Goal: Task Accomplishment & Management: Manage account settings

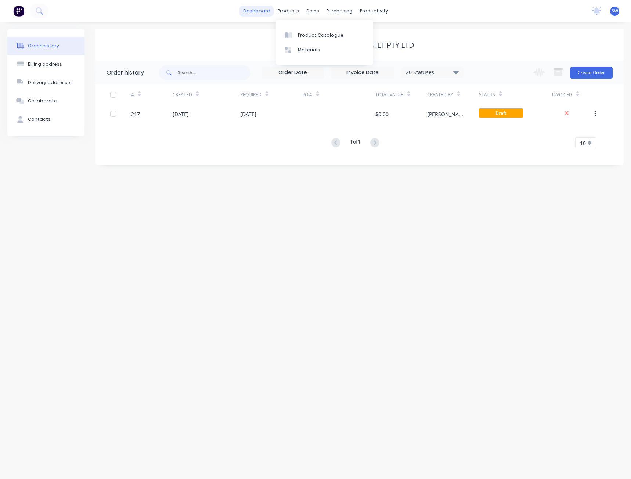
click at [262, 8] on link "dashboard" at bounding box center [256, 11] width 35 height 11
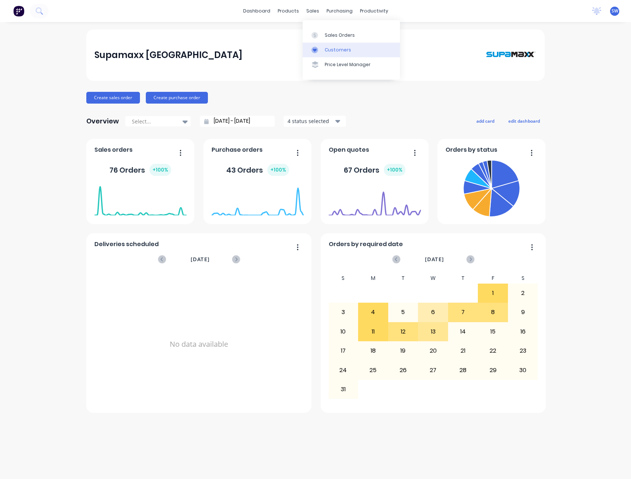
click at [351, 50] on link "Customers" at bounding box center [351, 50] width 97 height 15
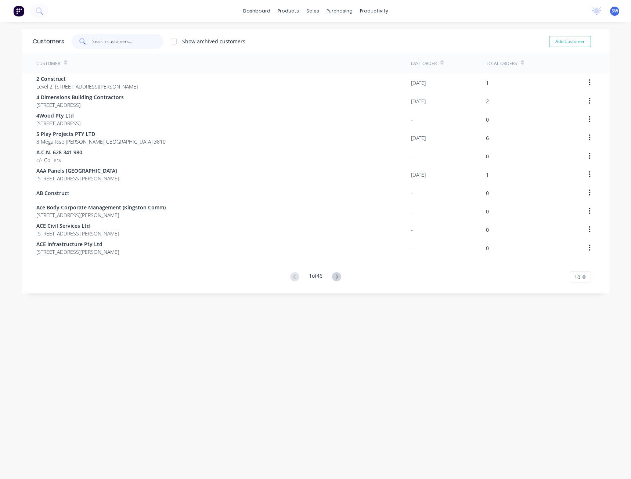
click at [104, 44] on input "text" at bounding box center [128, 41] width 72 height 15
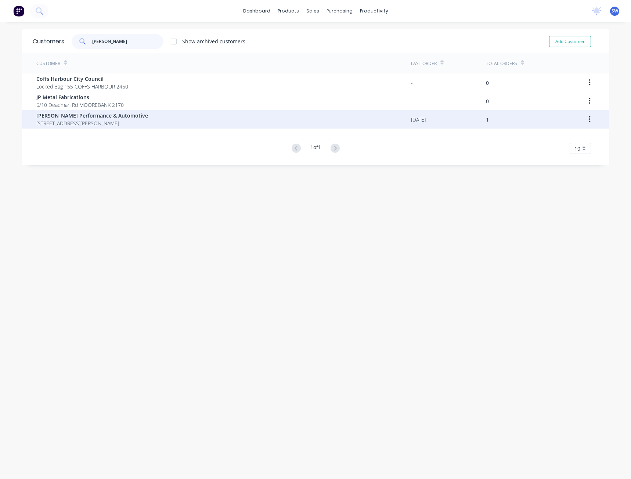
type input "[PERSON_NAME]"
click at [106, 122] on span "[STREET_ADDRESS][PERSON_NAME]" at bounding box center [92, 123] width 112 height 8
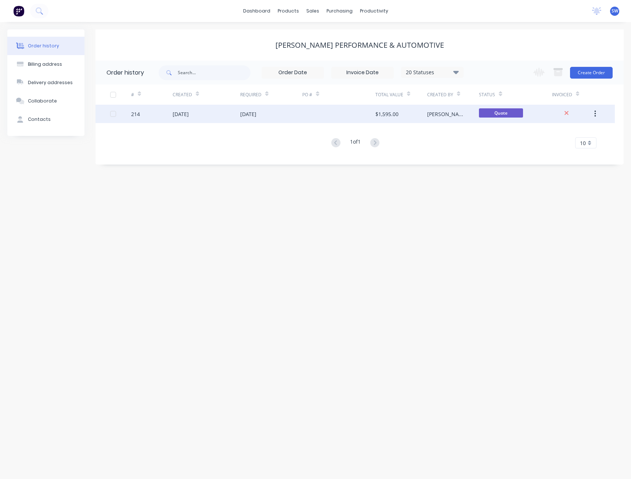
click at [247, 115] on div "[DATE]" at bounding box center [248, 114] width 16 height 8
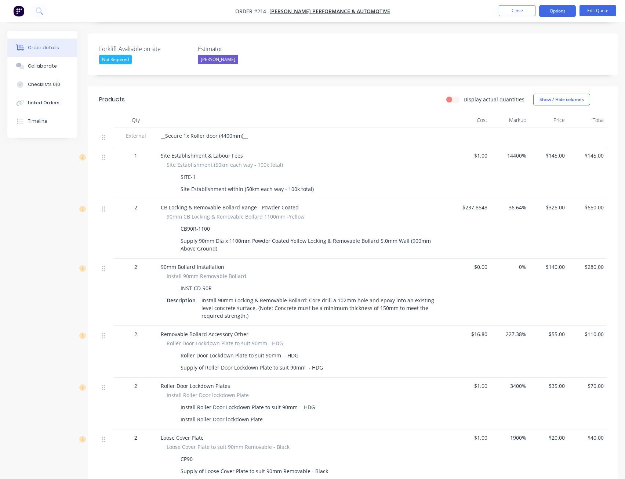
scroll to position [184, 0]
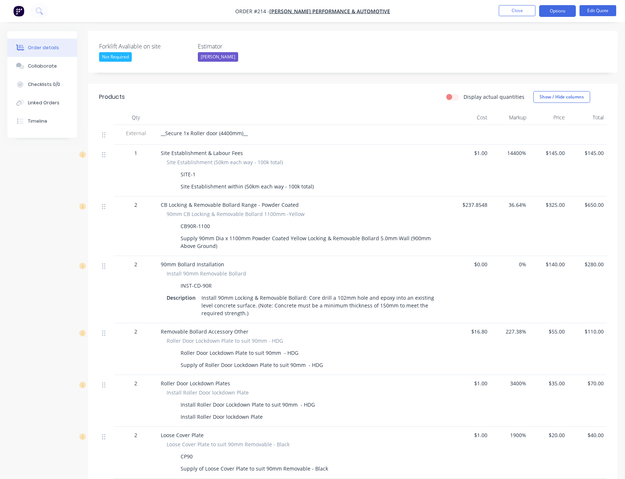
click at [227, 201] on span "CB Locking & Removable Bollard Range - Powder Coated" at bounding box center [230, 204] width 138 height 7
click at [105, 204] on icon at bounding box center [103, 207] width 3 height 6
drag, startPoint x: 105, startPoint y: 195, endPoint x: 99, endPoint y: 196, distance: 5.5
click at [99, 196] on div at bounding box center [106, 225] width 15 height 59
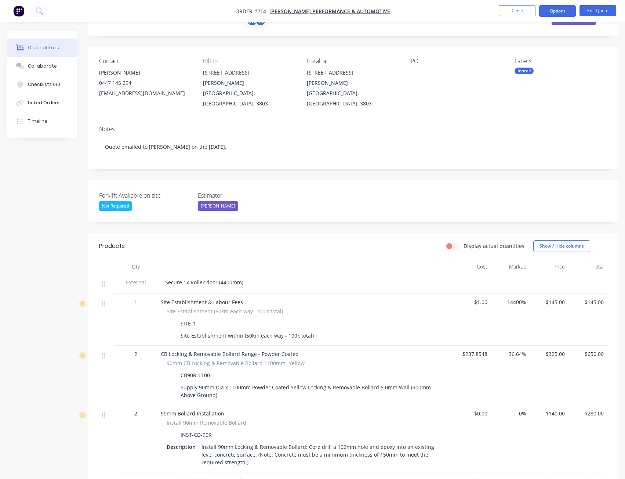
scroll to position [0, 0]
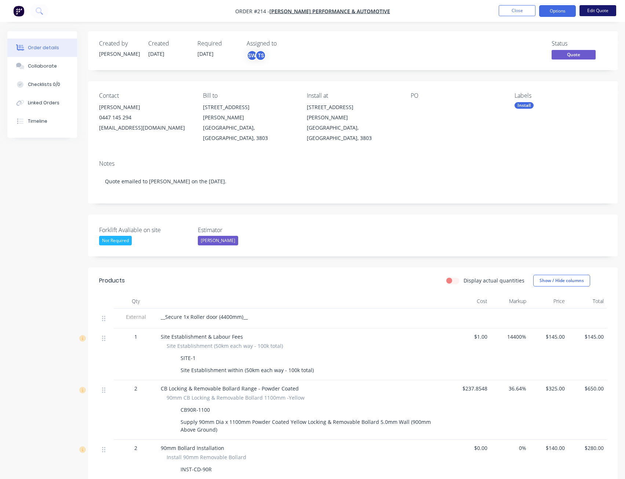
click at [596, 6] on button "Edit Quote" at bounding box center [598, 10] width 37 height 11
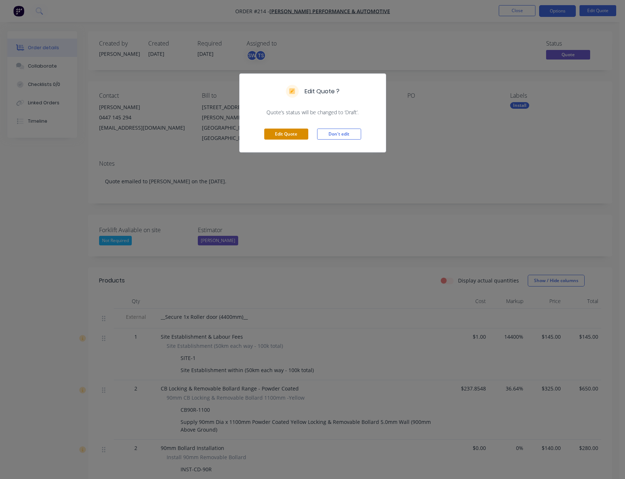
click at [284, 135] on button "Edit Quote" at bounding box center [286, 134] width 44 height 11
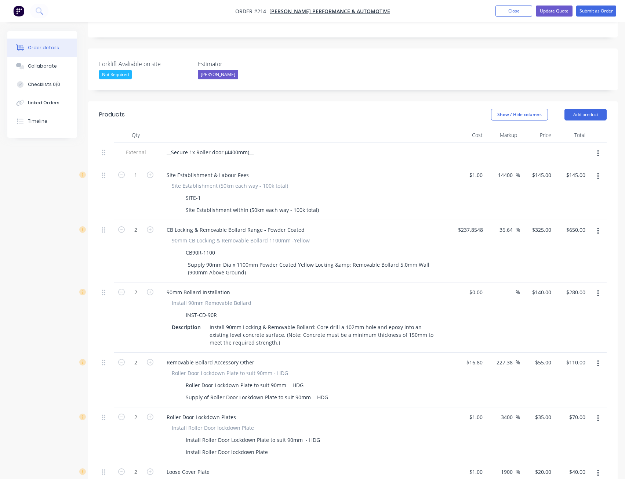
scroll to position [184, 0]
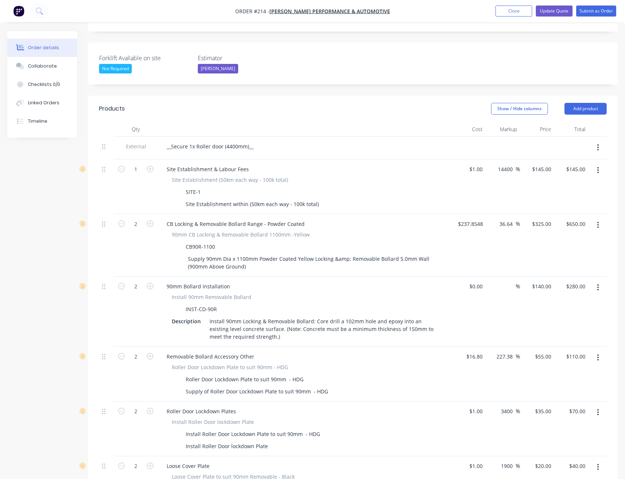
click at [599, 218] on button "button" at bounding box center [598, 224] width 17 height 13
click at [556, 283] on div "Delete" at bounding box center [572, 288] width 57 height 11
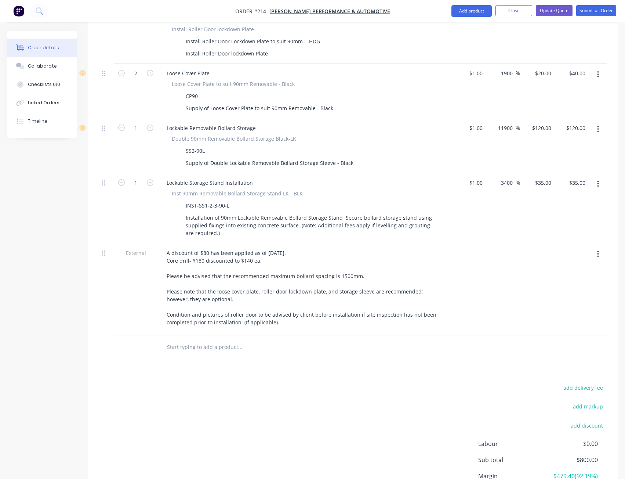
scroll to position [514, 0]
click at [163, 339] on div at bounding box center [271, 346] width 220 height 15
click at [171, 339] on input "text" at bounding box center [240, 346] width 147 height 15
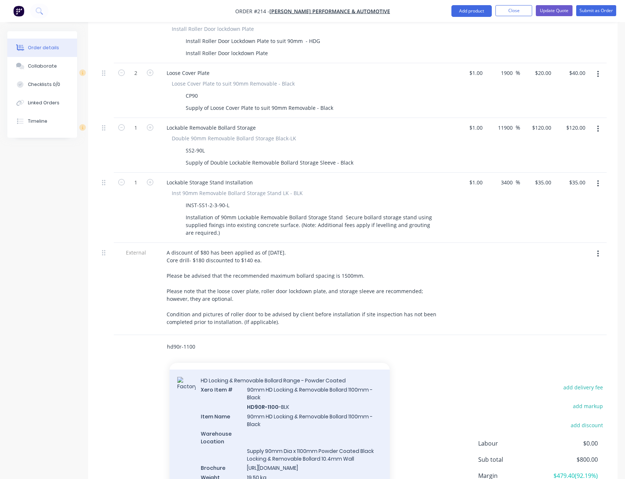
scroll to position [0, 0]
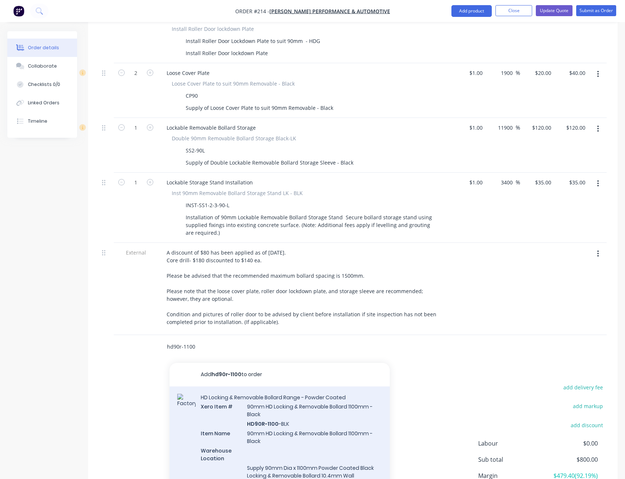
type input "hd90r-1100"
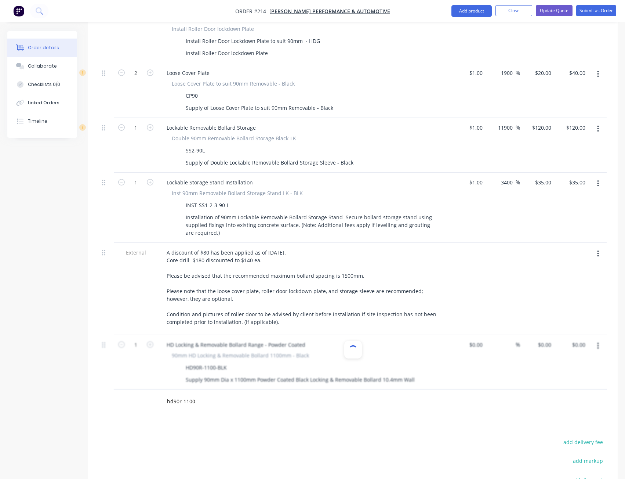
type input "$291.44"
type input "54.41"
type input "$450.00"
click at [151, 341] on icon "button" at bounding box center [150, 344] width 7 height 7
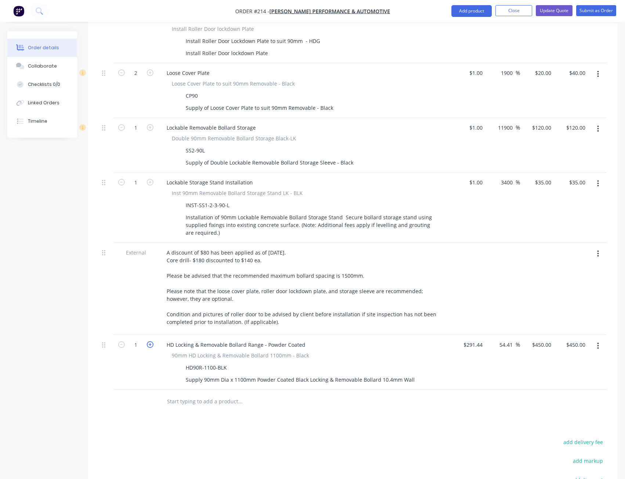
type input "2"
type input "$900.00"
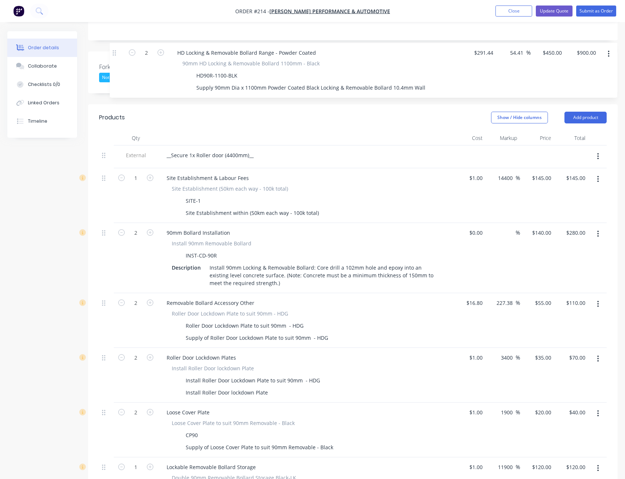
scroll to position [166, 0]
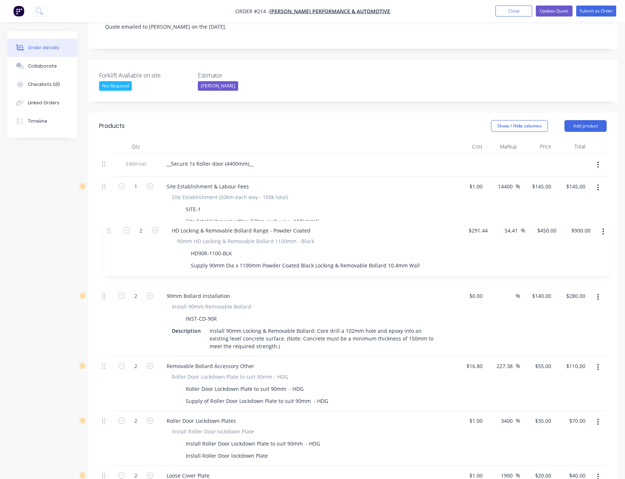
drag, startPoint x: 103, startPoint y: 336, endPoint x: 109, endPoint y: 229, distance: 106.3
click at [109, 229] on div "External __Secure 1x Roller door (4400mm)__ 1 Site Establishment & Labour Fees …" at bounding box center [353, 445] width 508 height 583
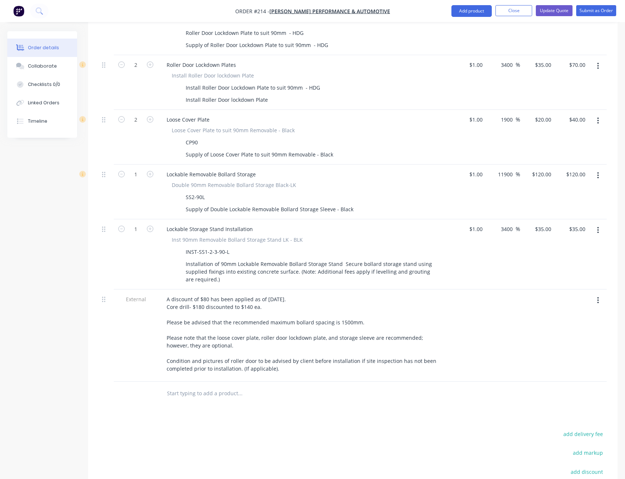
scroll to position [533, 0]
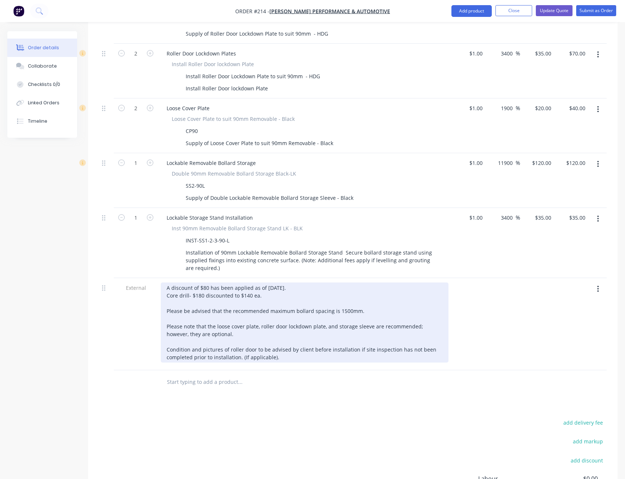
click at [208, 282] on div "A discount of $80 has been applied as of [DATE]. Core drill- $180 discounted to…" at bounding box center [305, 322] width 288 height 80
click at [353, 283] on div "A discount of $110 has been applied as of [DATE]. Core drill- $180 discounted t…" at bounding box center [305, 322] width 288 height 80
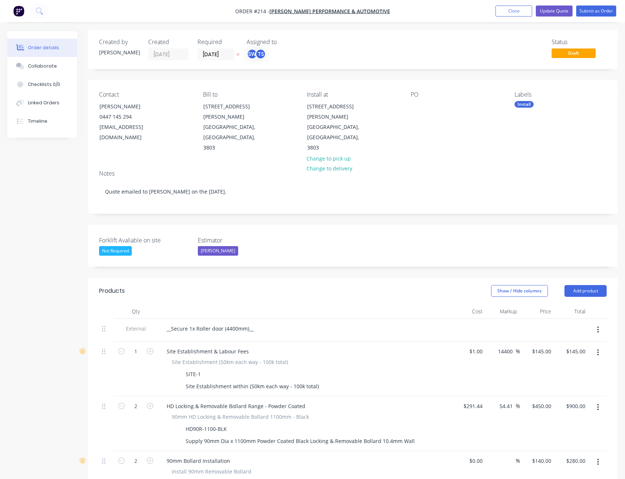
scroll to position [0, 0]
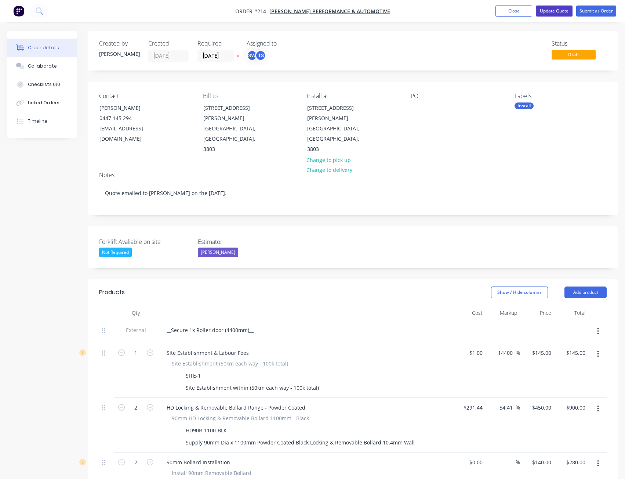
click at [556, 9] on button "Update Quote" at bounding box center [554, 11] width 37 height 11
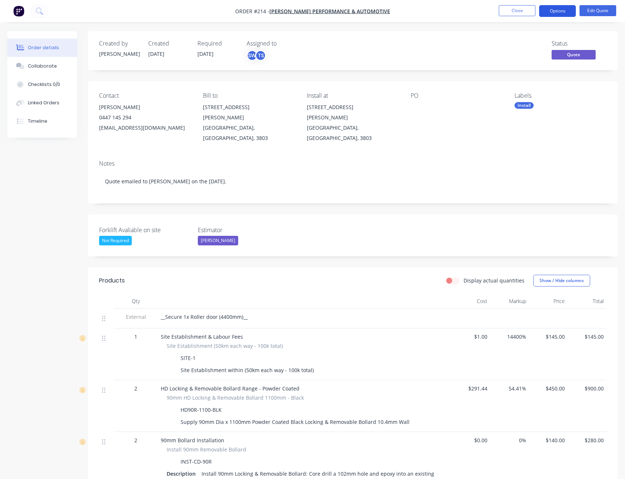
click at [561, 8] on button "Options" at bounding box center [557, 11] width 37 height 12
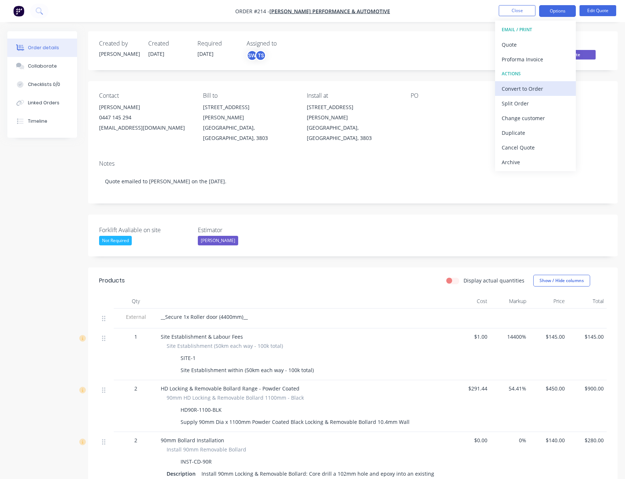
click at [542, 85] on div "Convert to Order" at bounding box center [536, 88] width 68 height 11
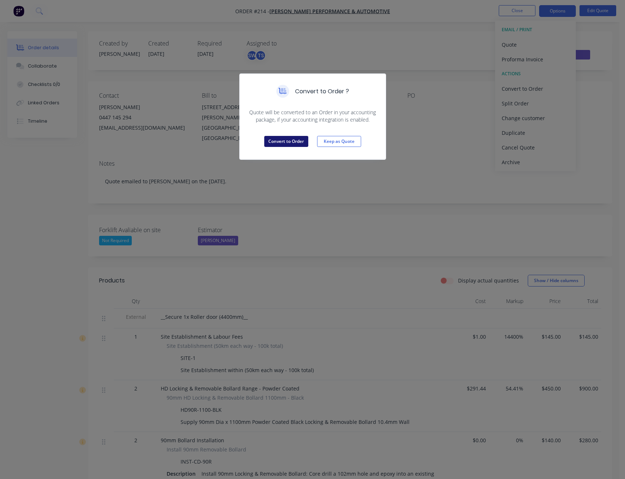
click at [283, 142] on button "Convert to Order" at bounding box center [286, 141] width 44 height 11
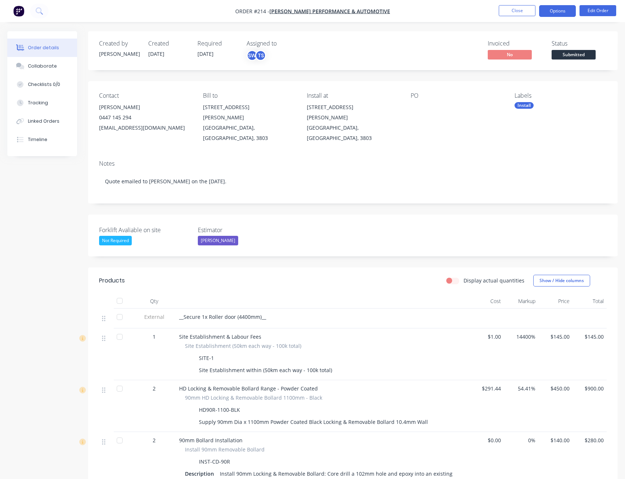
click at [562, 9] on button "Options" at bounding box center [557, 11] width 37 height 12
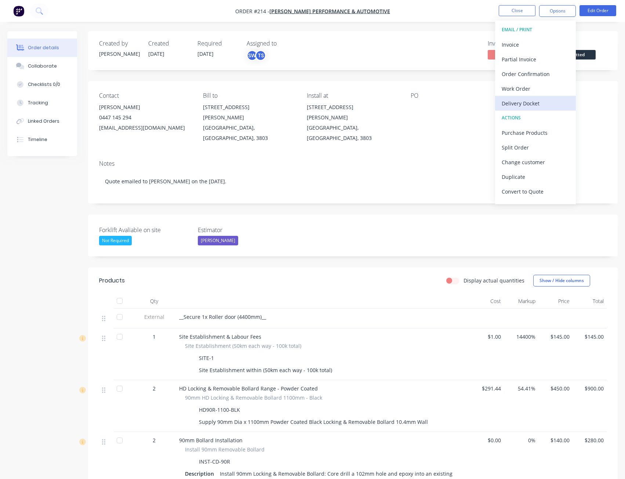
click at [532, 104] on div "Delivery Docket" at bounding box center [536, 103] width 68 height 11
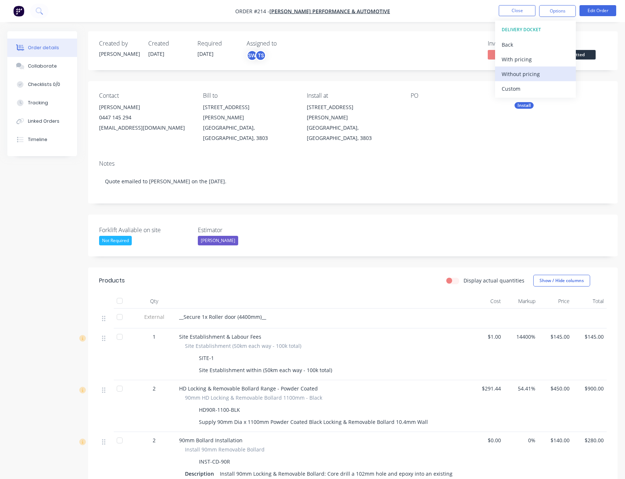
click at [535, 75] on div "Without pricing" at bounding box center [536, 74] width 68 height 11
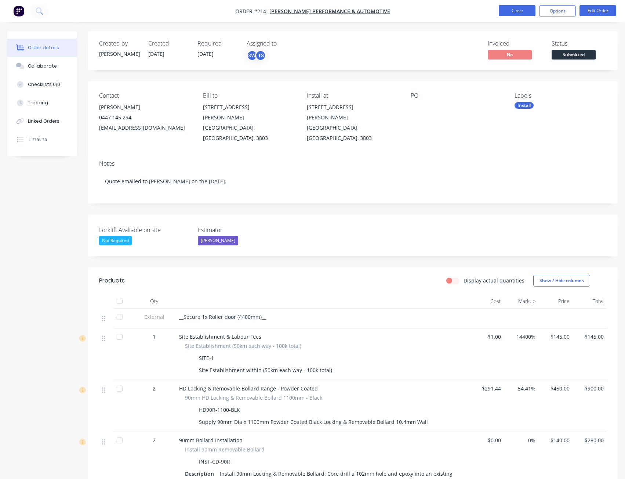
click at [508, 9] on button "Close" at bounding box center [517, 10] width 37 height 11
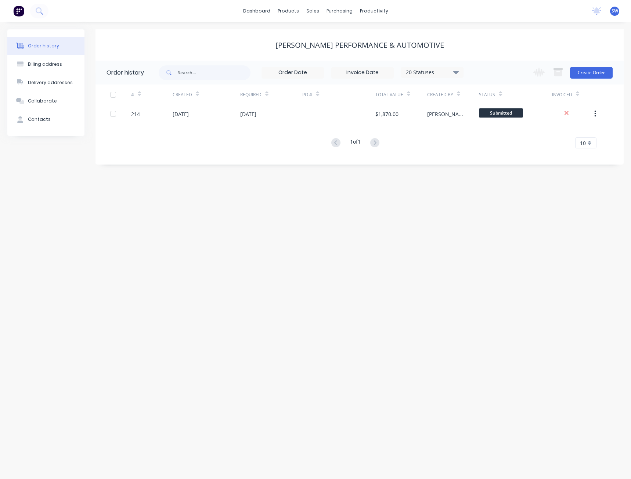
click at [59, 191] on div "Order history Billing address Delivery addresses Collaborate Contacts Moore Per…" at bounding box center [315, 250] width 631 height 457
click at [258, 8] on link "dashboard" at bounding box center [256, 11] width 35 height 11
